Goal: Task Accomplishment & Management: Manage account settings

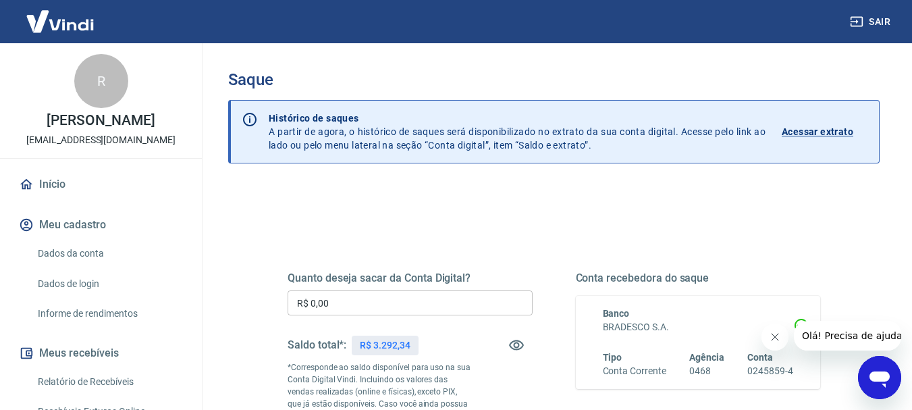
click at [768, 337] on icon "Close message from company" at bounding box center [773, 336] width 11 height 11
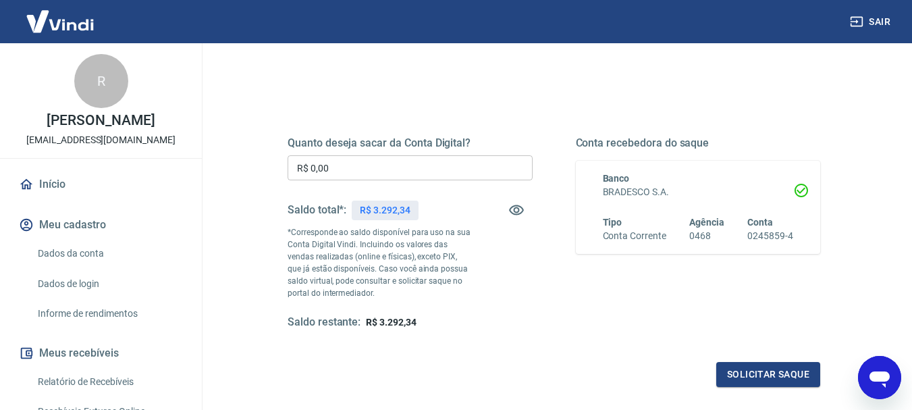
scroll to position [270, 0]
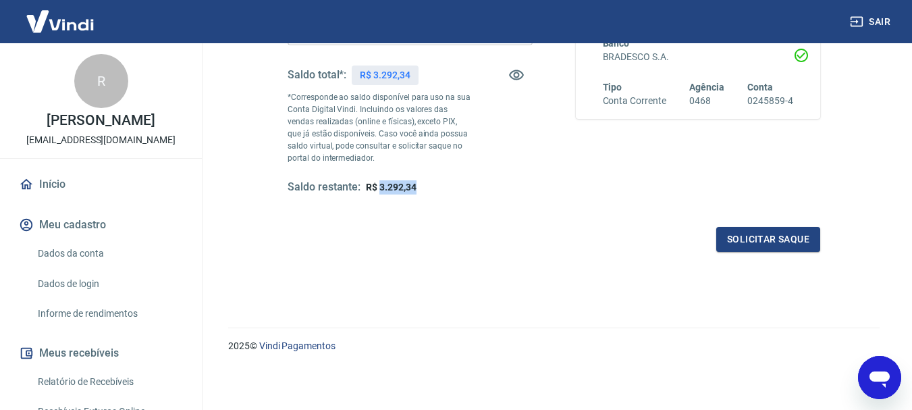
drag, startPoint x: 416, startPoint y: 187, endPoint x: 380, endPoint y: 186, distance: 36.4
click at [380, 186] on div "Saldo restante: R$ 3.292,34" at bounding box center [409, 187] width 245 height 14
copy span "3.292,34"
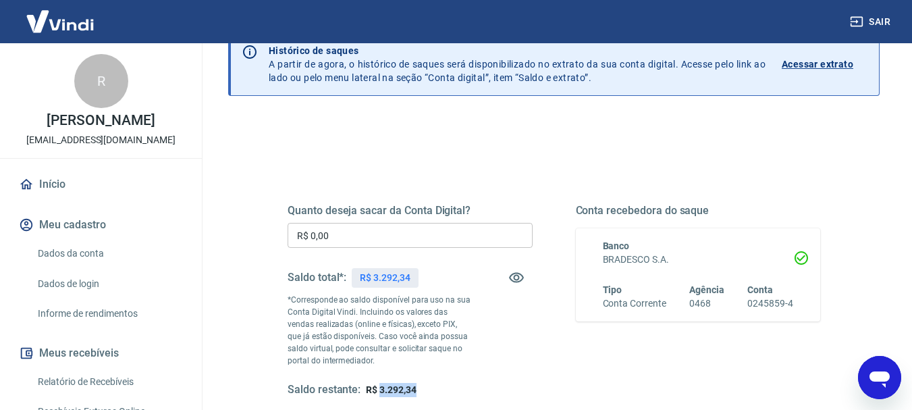
scroll to position [0, 0]
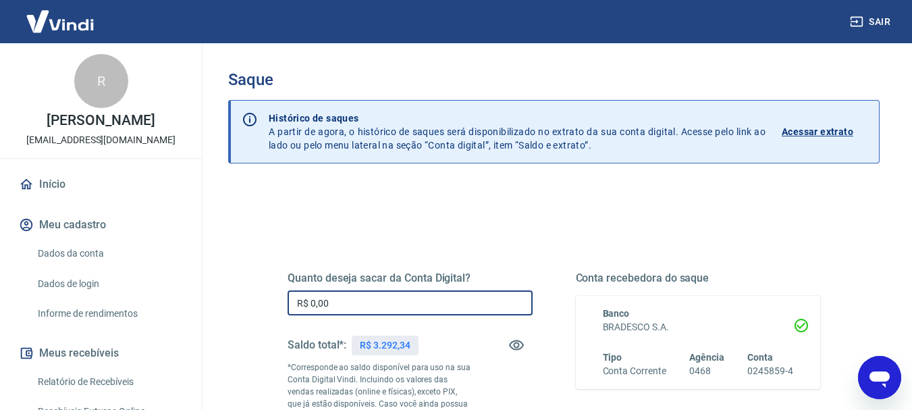
drag, startPoint x: 376, startPoint y: 305, endPoint x: 272, endPoint y: 295, distance: 104.4
click at [272, 295] on div "Quanto deseja sacar da Conta Digital? R$ 0,00 ​ Saldo total*: R$ 3.292,34 *Corr…" at bounding box center [553, 375] width 565 height 326
paste input "3.292,34"
type input "R$ 3.292,34"
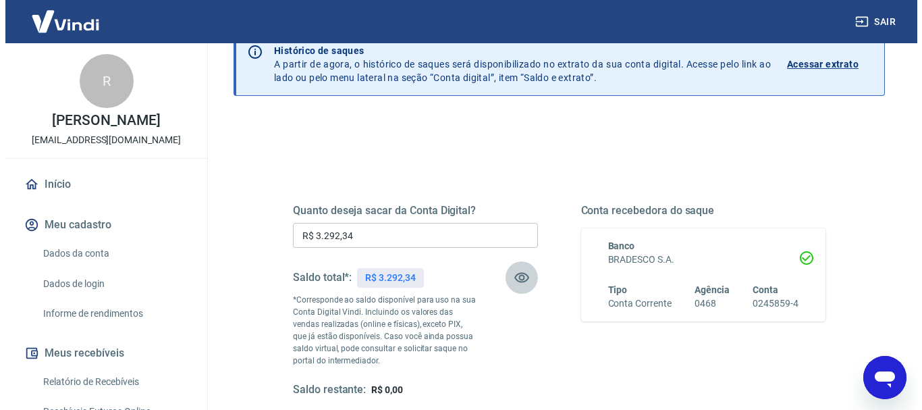
scroll to position [270, 0]
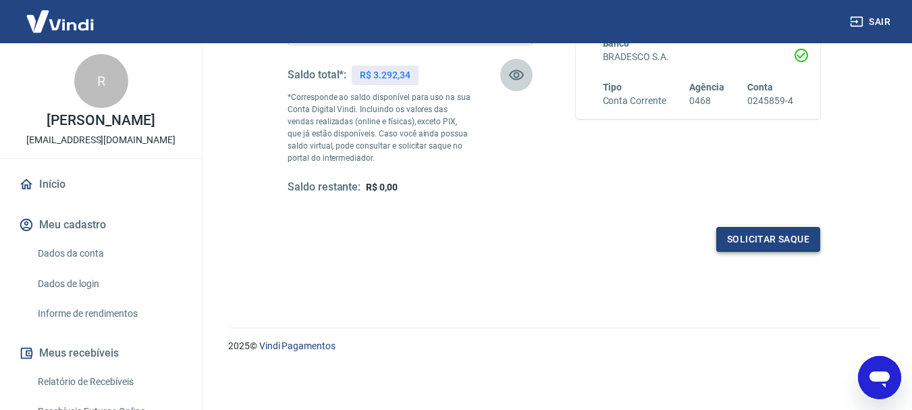
click at [767, 237] on button "Solicitar saque" at bounding box center [768, 239] width 104 height 25
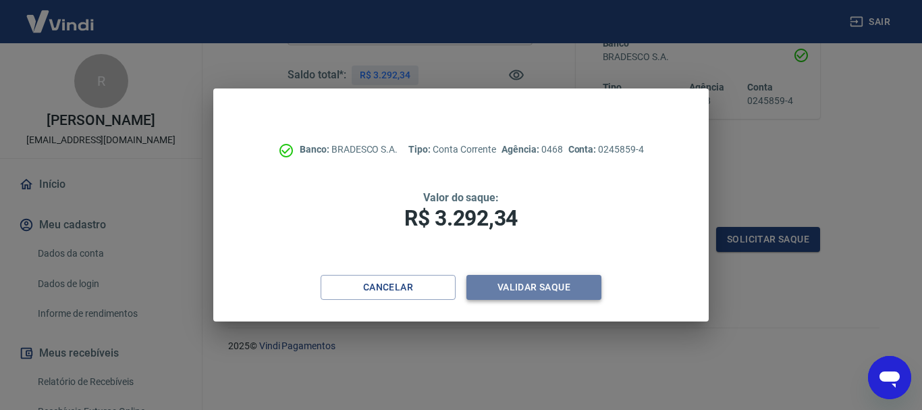
click at [564, 286] on button "Validar saque" at bounding box center [533, 287] width 135 height 25
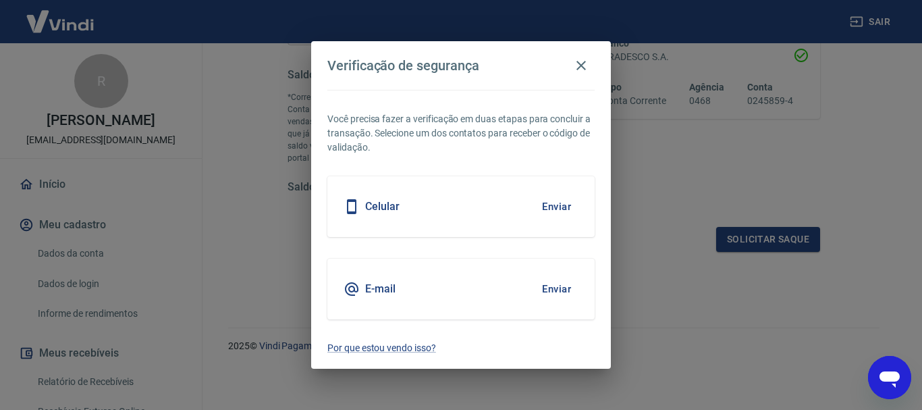
click at [567, 205] on button "Enviar" at bounding box center [556, 206] width 44 height 28
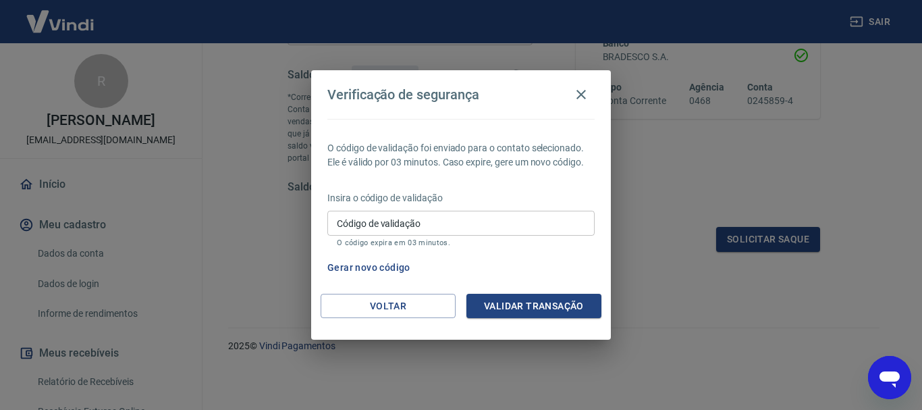
click at [550, 226] on input "Código de validação" at bounding box center [460, 223] width 267 height 25
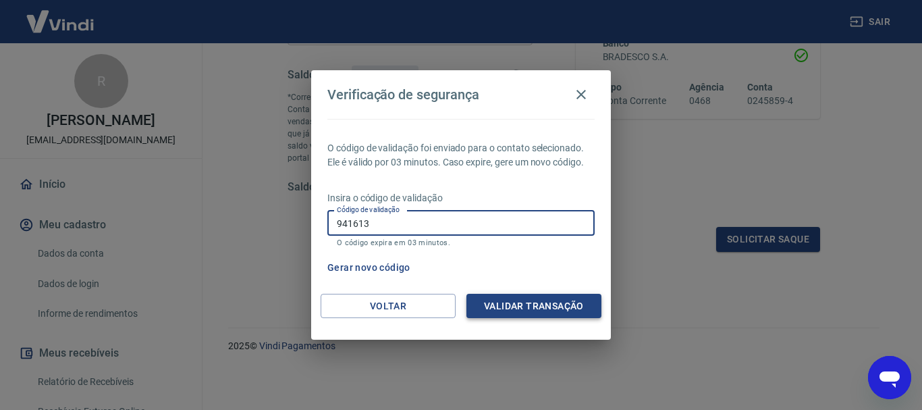
type input "941613"
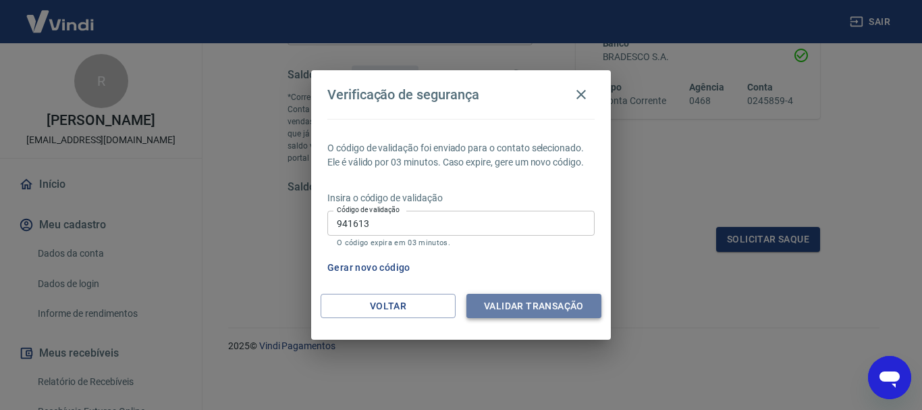
click at [539, 299] on button "Validar transação" at bounding box center [533, 305] width 135 height 25
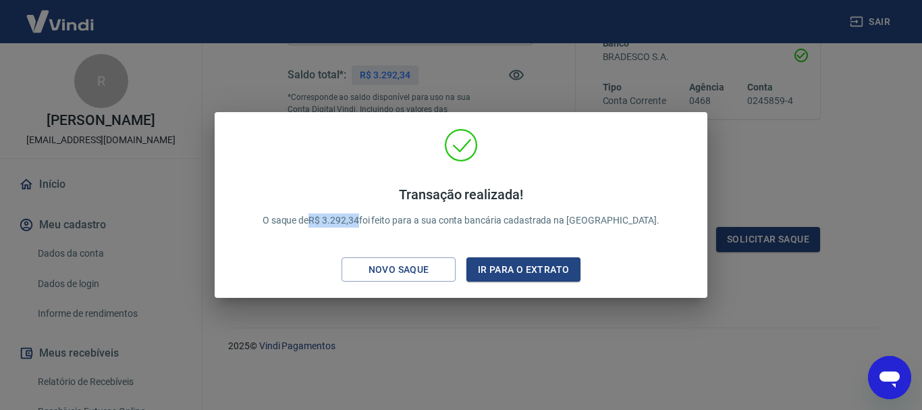
drag, startPoint x: 394, startPoint y: 219, endPoint x: 347, endPoint y: 220, distance: 46.6
click at [347, 220] on p "Transação realizada! O saque de R$ 3.292,34 foi feito para a sua conta bancária…" at bounding box center [460, 206] width 397 height 41
copy p "R$ 3.292,34"
click at [520, 268] on button "Ir para o extrato" at bounding box center [523, 269] width 114 height 25
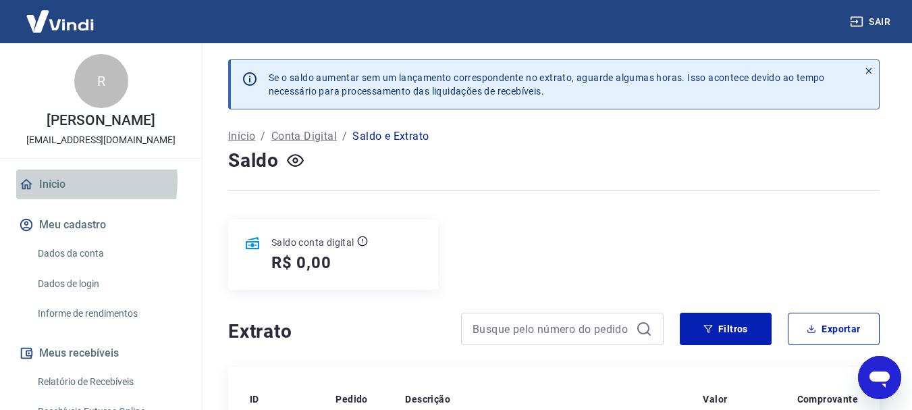
click at [49, 194] on link "Início" at bounding box center [100, 184] width 169 height 30
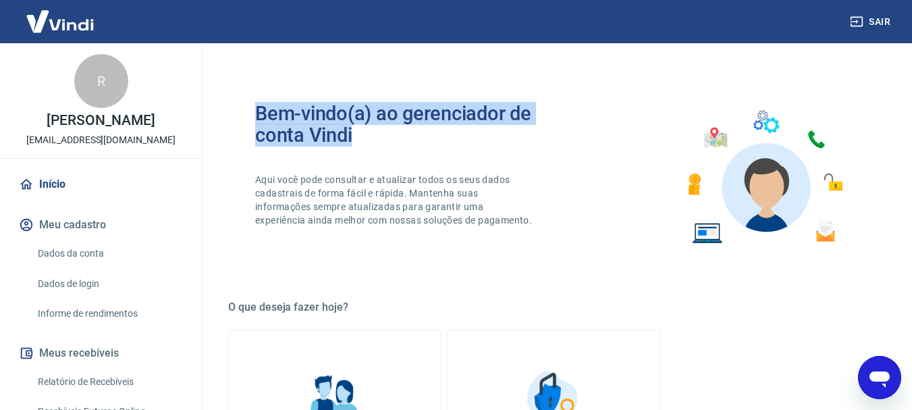
drag, startPoint x: 378, startPoint y: 140, endPoint x: 256, endPoint y: 110, distance: 125.7
click at [256, 110] on h2 "Bem-vindo(a) ao gerenciador de conta Vindi" at bounding box center [404, 124] width 299 height 43
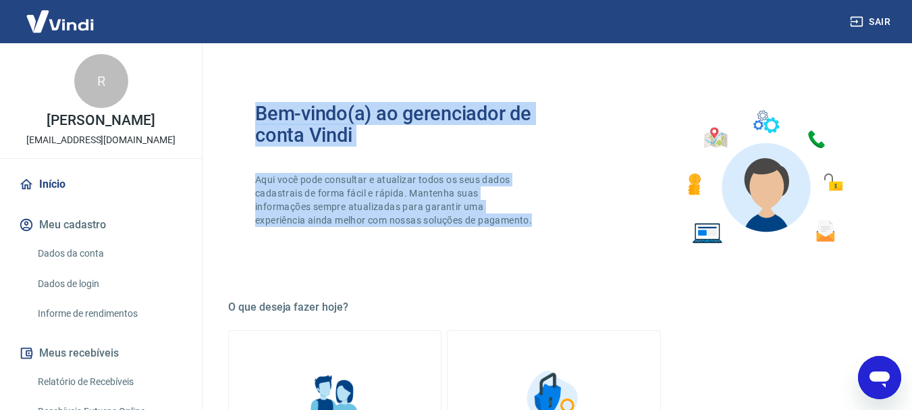
drag, startPoint x: 256, startPoint y: 109, endPoint x: 485, endPoint y: 232, distance: 259.6
click at [485, 232] on div "Bem-vindo(a) ao gerenciador de conta Vindi Aqui você pode consultar e atualizar…" at bounding box center [404, 177] width 299 height 149
click at [57, 197] on link "Início" at bounding box center [100, 184] width 169 height 30
